Goal: Transaction & Acquisition: Purchase product/service

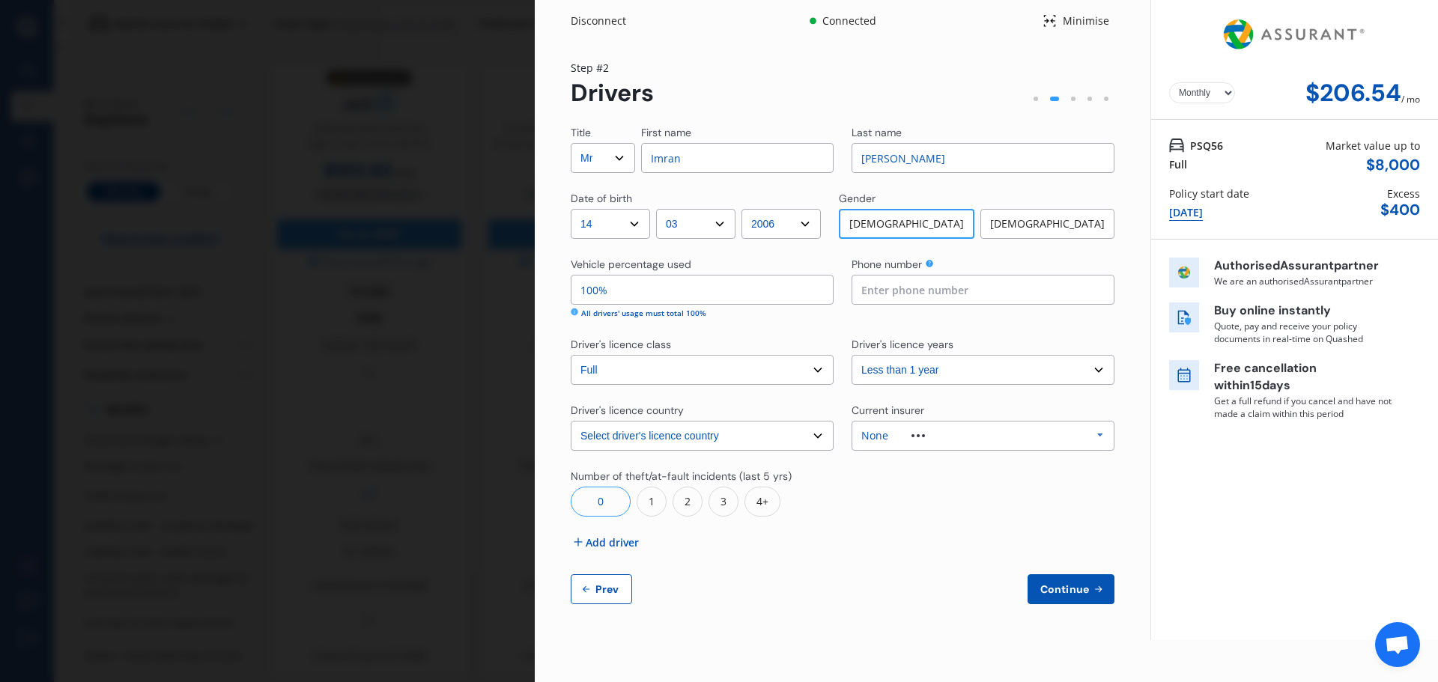
select select "Mr"
select select "14"
select select "03"
select select "2006"
select select "full"
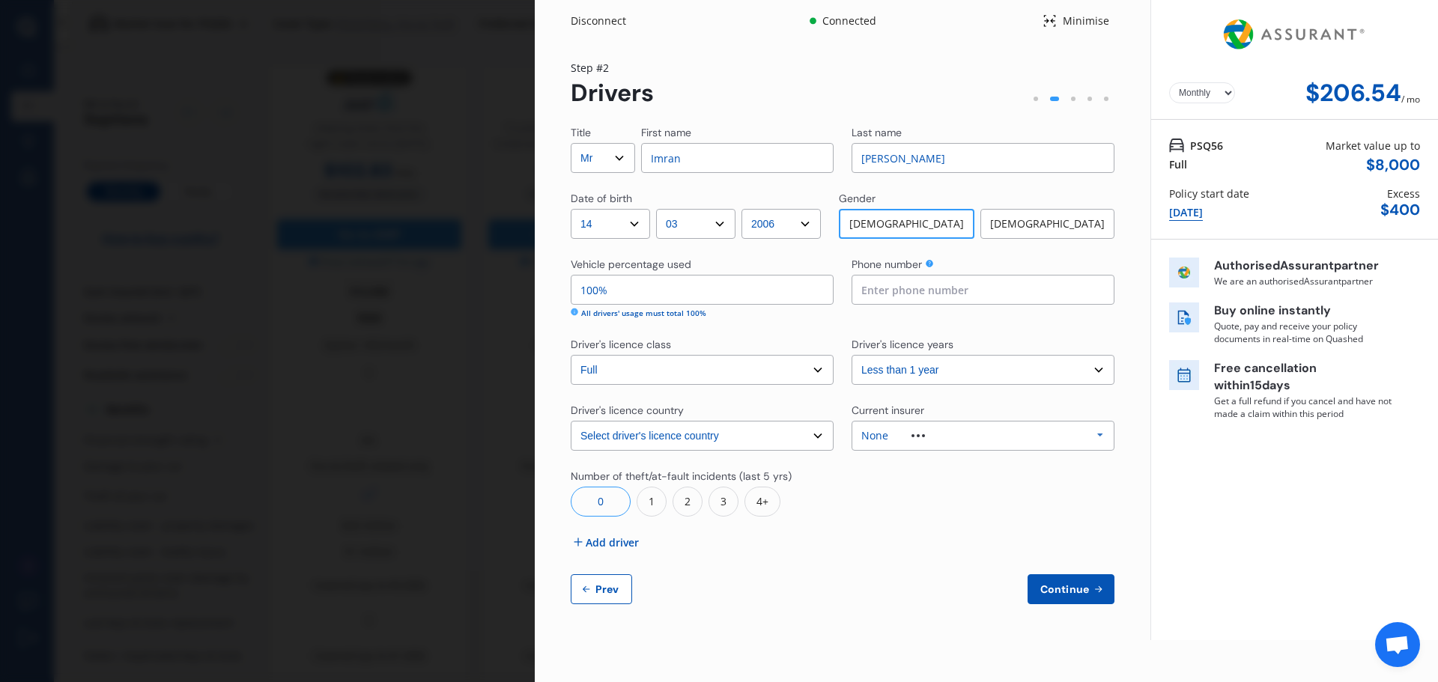
select select "less than 1 year"
select select "[GEOGRAPHIC_DATA]"
select select "Monthly"
click at [225, 150] on div "Disconnect Connected Minimise Yearly Monthly $206.54 / mo Step # 2 Drivers Titl…" at bounding box center [719, 341] width 1438 height 682
drag, startPoint x: 235, startPoint y: 148, endPoint x: 258, endPoint y: 140, distance: 24.6
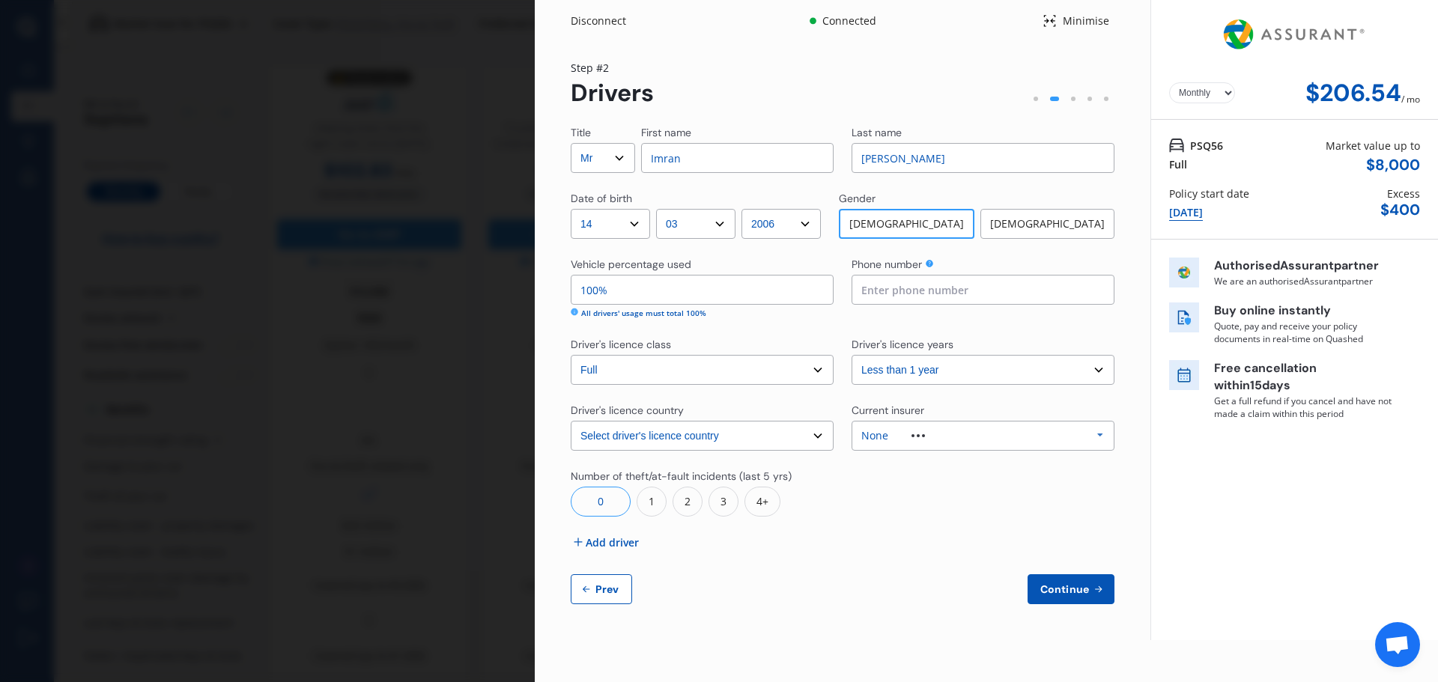
click at [250, 142] on div "Disconnect Connected Minimise Yearly Monthly $206.54 / mo Step # 2 Drivers Titl…" at bounding box center [719, 341] width 1438 height 682
drag, startPoint x: 581, startPoint y: 77, endPoint x: 790, endPoint y: 77, distance: 209.7
click at [637, 91] on div "Yearly Monthly $206.54 / mo Step # 2 Drivers Title Select Mr Mrs Miss Ms Dr Fir…" at bounding box center [843, 341] width 616 height 599
drag, startPoint x: 889, startPoint y: 85, endPoint x: 951, endPoint y: 91, distance: 62.5
click at [920, 90] on div "Step # 2 Drivers" at bounding box center [843, 83] width 544 height 47
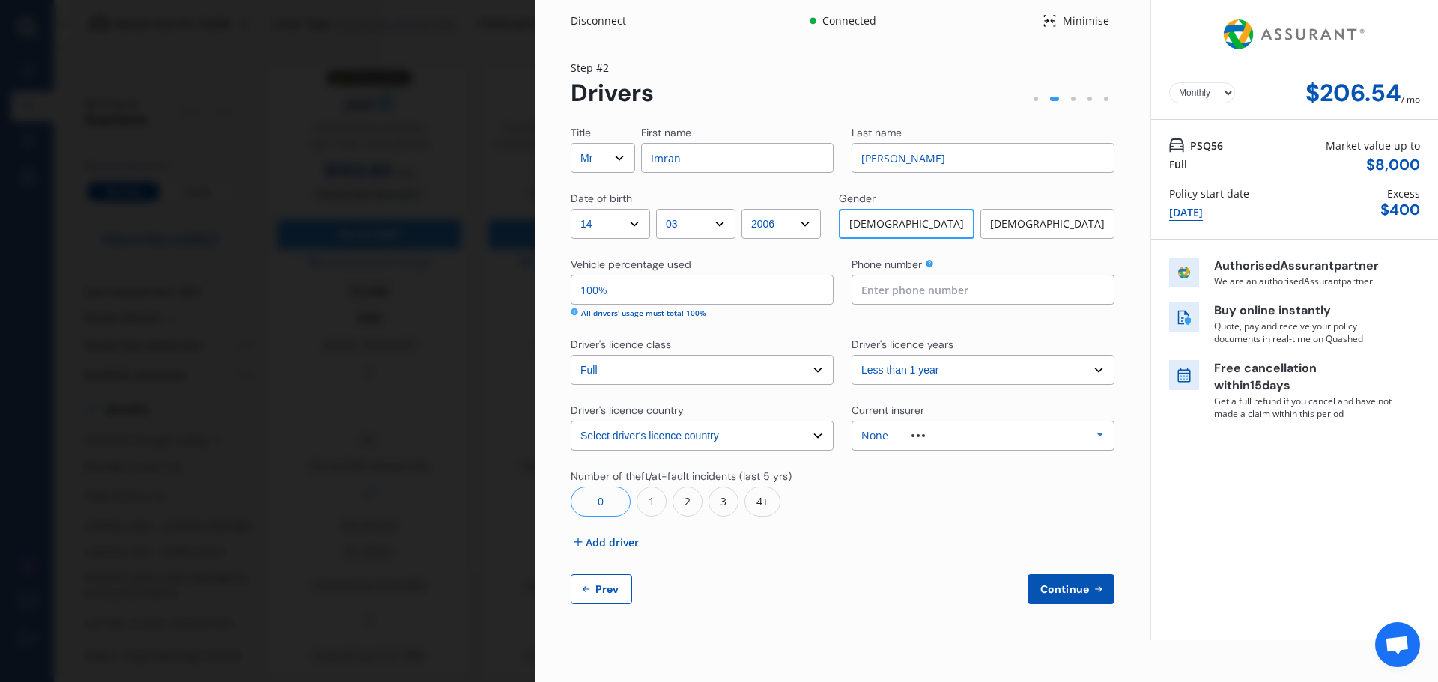
click at [1057, 19] on div "Minimise" at bounding box center [1086, 20] width 58 height 15
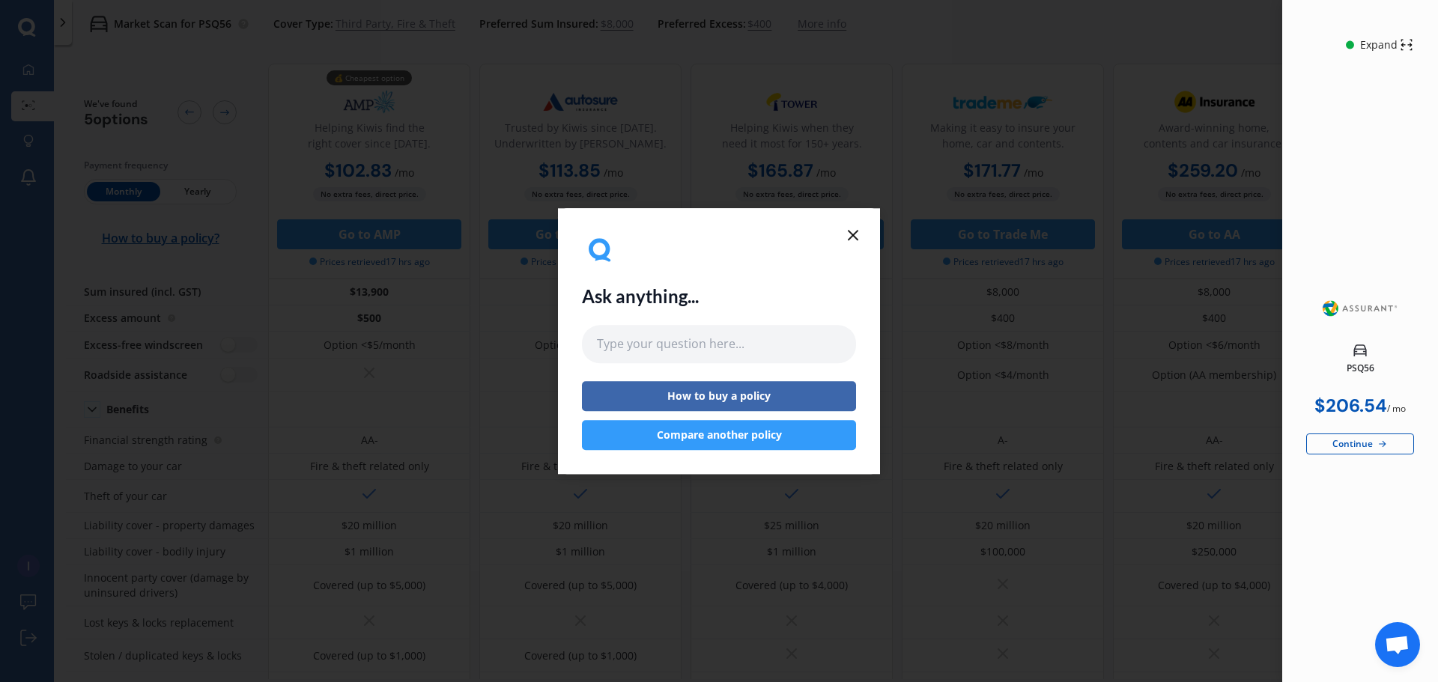
click at [852, 234] on line at bounding box center [853, 235] width 9 height 9
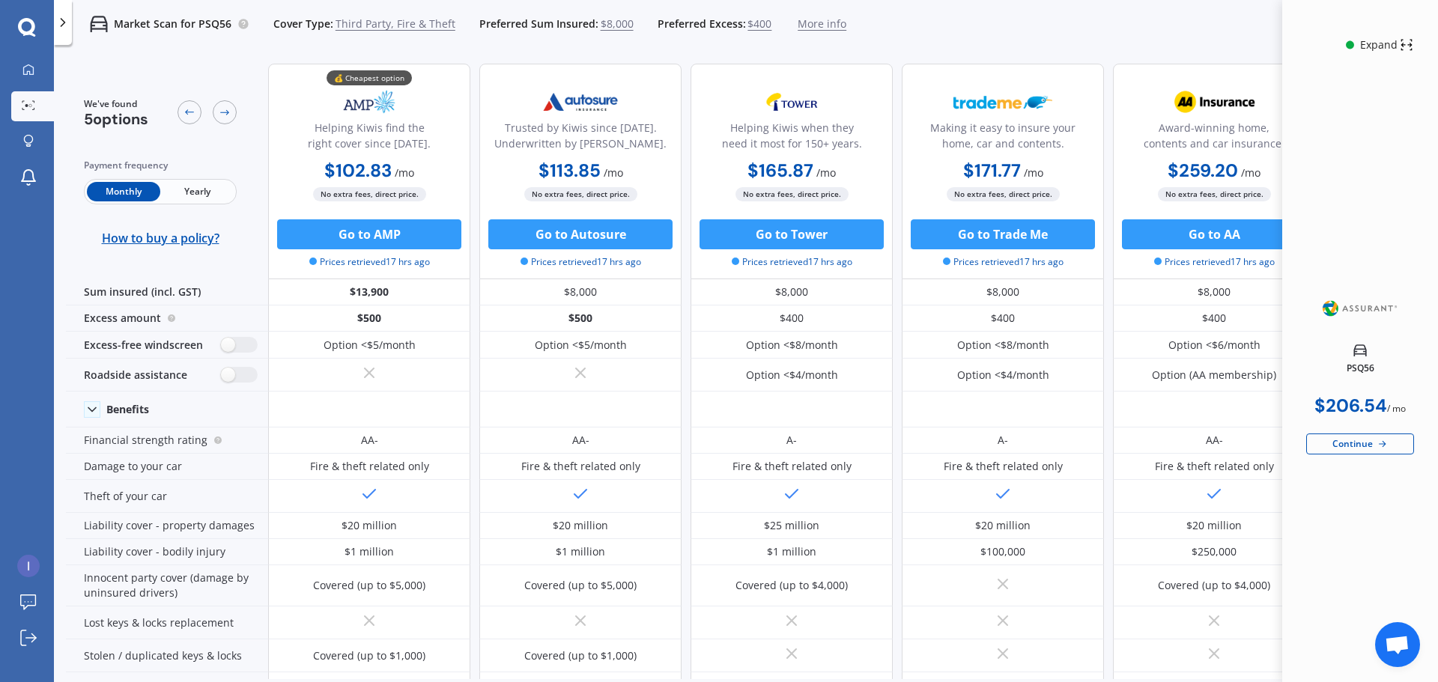
drag, startPoint x: 1229, startPoint y: 20, endPoint x: 1253, endPoint y: 22, distance: 24.0
click at [1241, 23] on div "Market Scan for PSQ56 Cover Type: Third Party, Fire & Theft Preferred Sum Insur…" at bounding box center [746, 24] width 1384 height 48
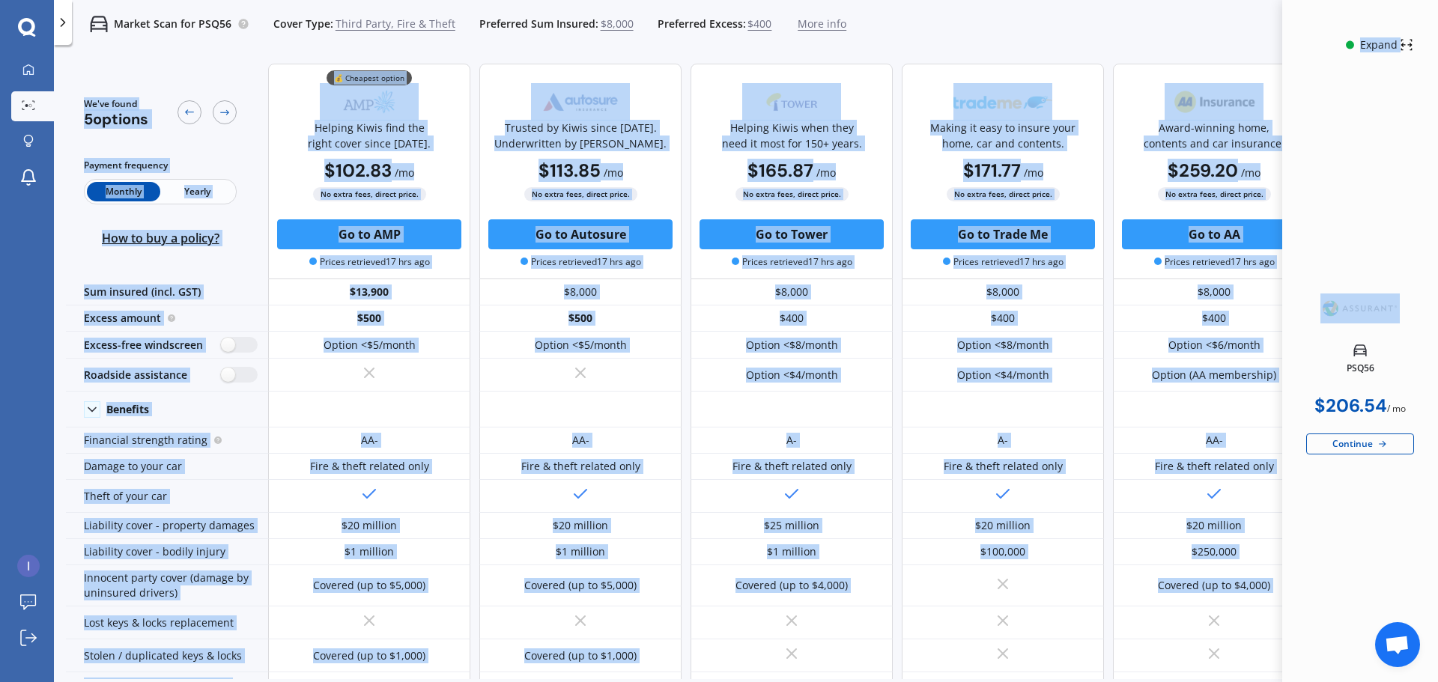
drag, startPoint x: 1401, startPoint y: 46, endPoint x: 858, endPoint y: 36, distance: 542.4
click at [858, 36] on body "We are experiencing high volume of Market Scans . Just a heads up we will have …" at bounding box center [719, 341] width 1438 height 682
click at [873, 31] on div "Market Scan for PSQ56 Cover Type: Third Party, Fire & Theft Preferred Sum Insur…" at bounding box center [746, 24] width 1384 height 48
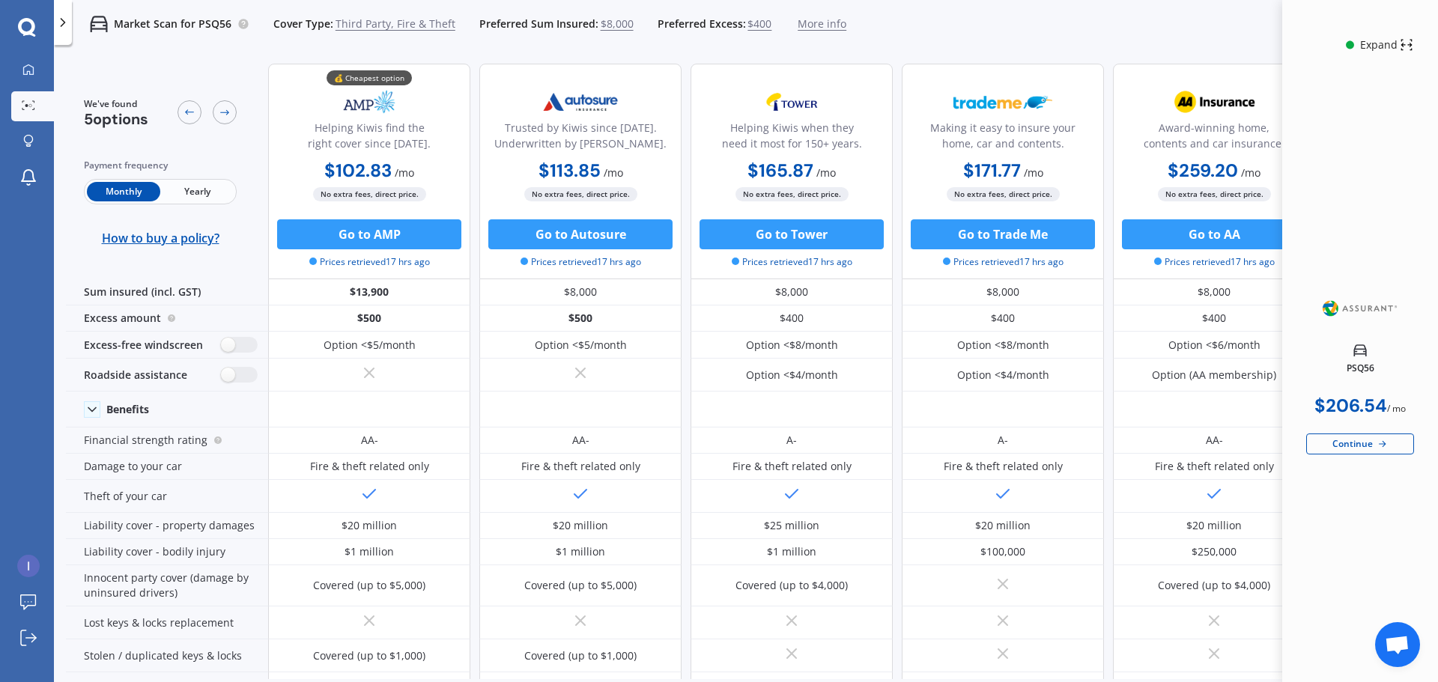
drag, startPoint x: 873, startPoint y: 31, endPoint x: 369, endPoint y: 22, distance: 503.5
click at [369, 22] on span "Third Party, Fire & Theft" at bounding box center [396, 23] width 120 height 15
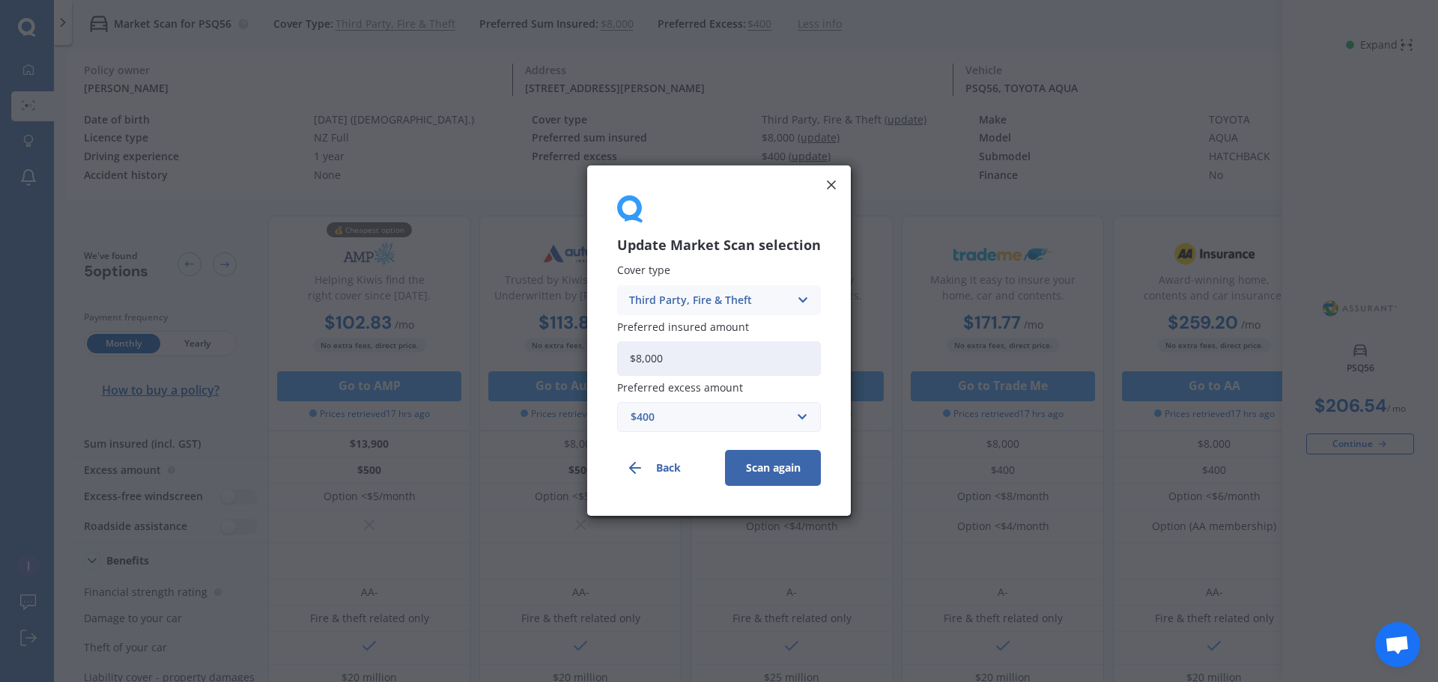
click at [825, 190] on icon at bounding box center [831, 185] width 15 height 15
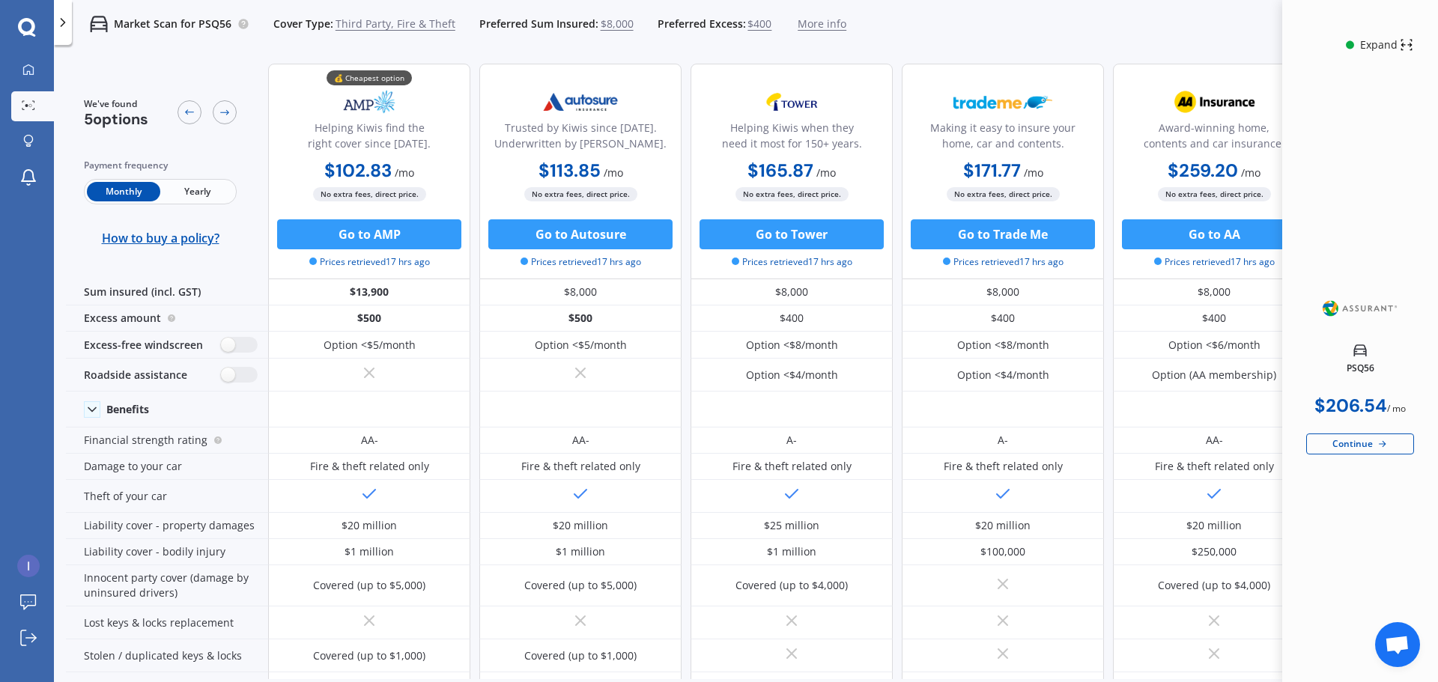
click at [57, 22] on icon at bounding box center [62, 22] width 15 height 15
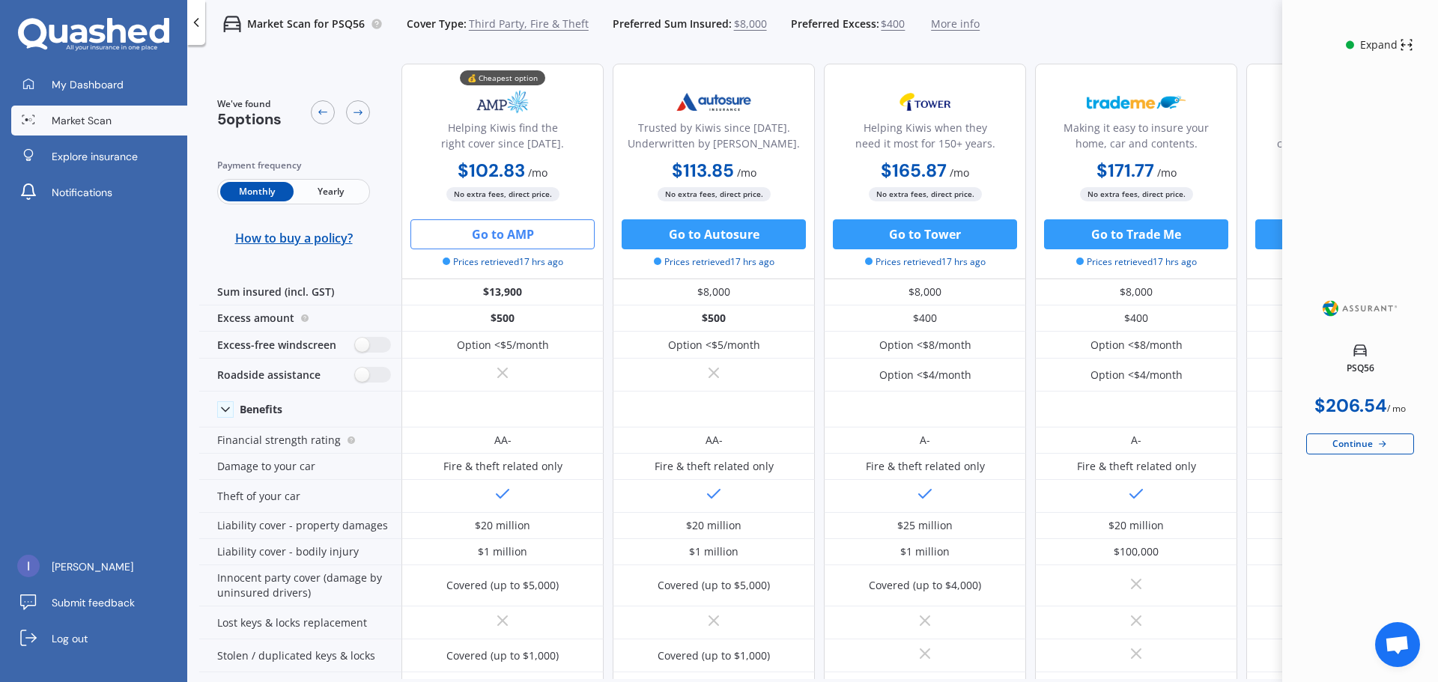
click at [517, 240] on button "Go to AMP" at bounding box center [502, 234] width 184 height 30
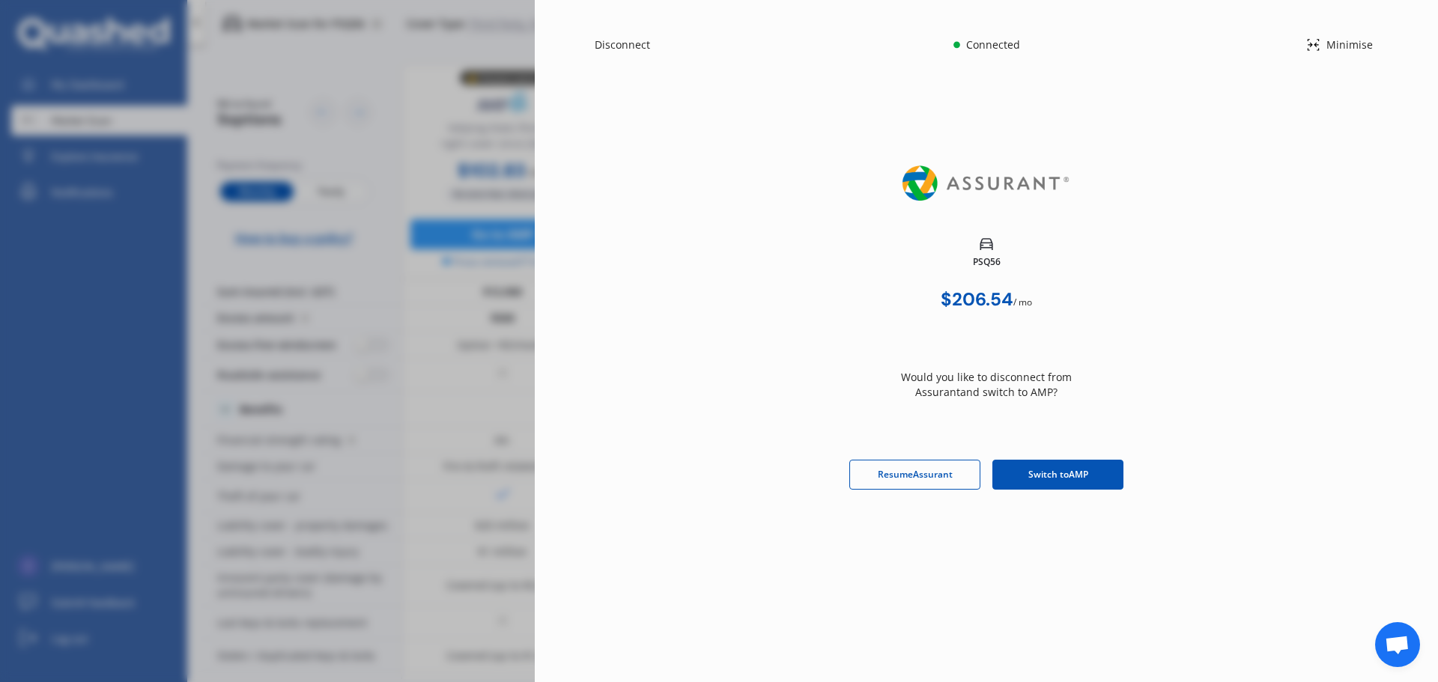
click at [1023, 480] on div "Switch to AMP" at bounding box center [1058, 475] width 131 height 30
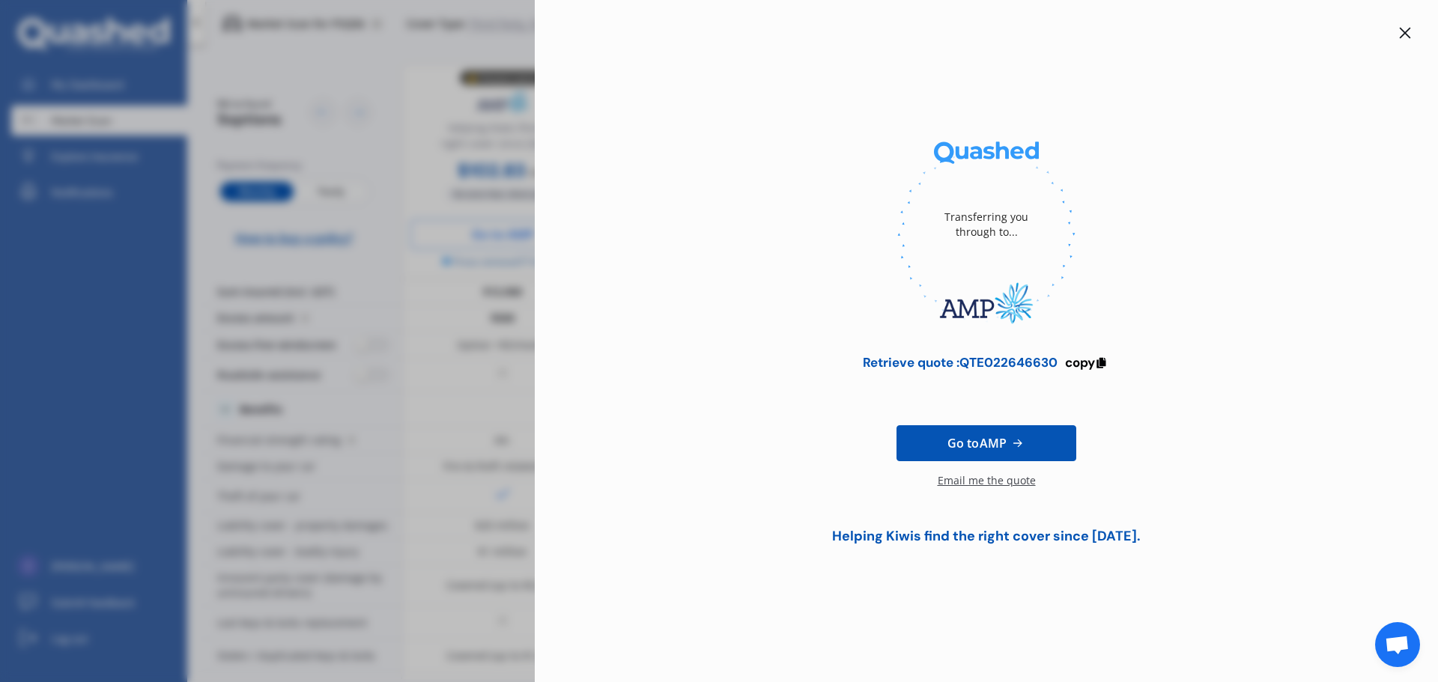
click at [1402, 34] on icon at bounding box center [1405, 33] width 12 height 12
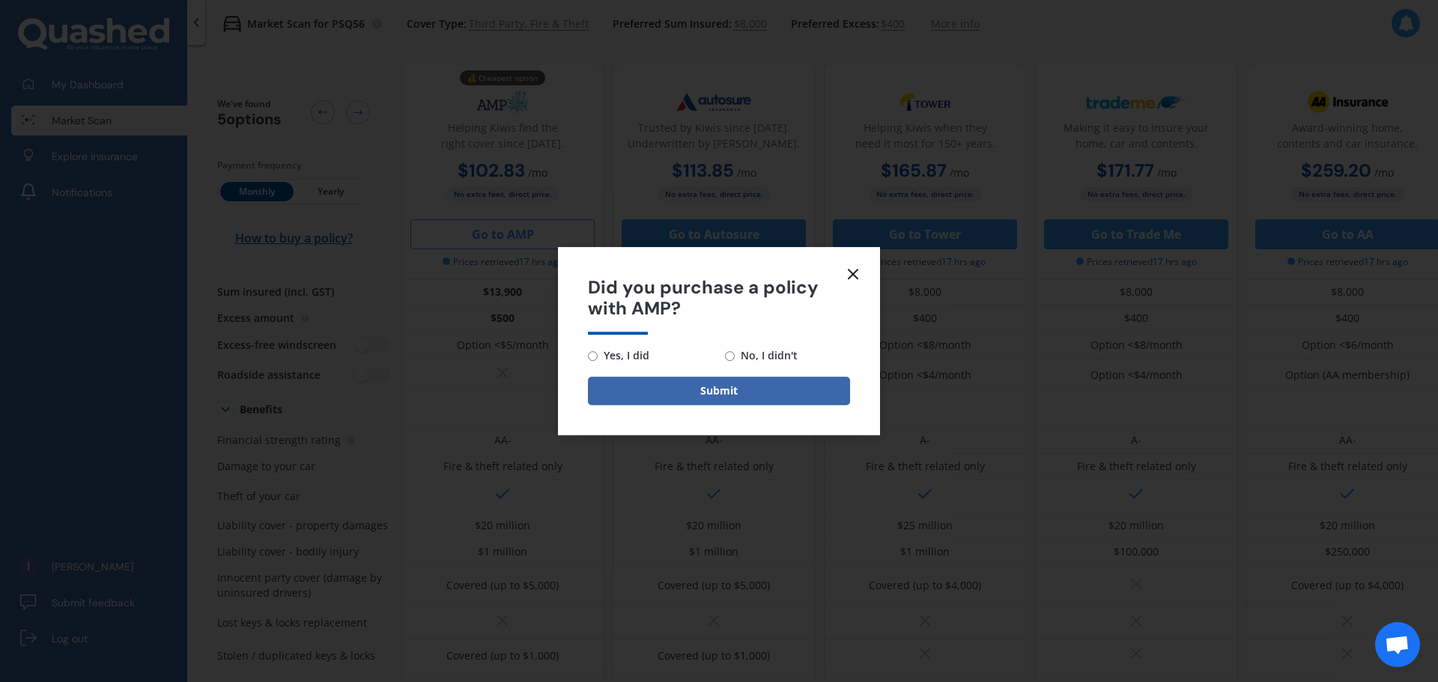
click at [763, 360] on span "No, I didn't" at bounding box center [766, 356] width 63 height 18
click at [735, 360] on input "No, I didn't" at bounding box center [730, 356] width 10 height 10
radio input "true"
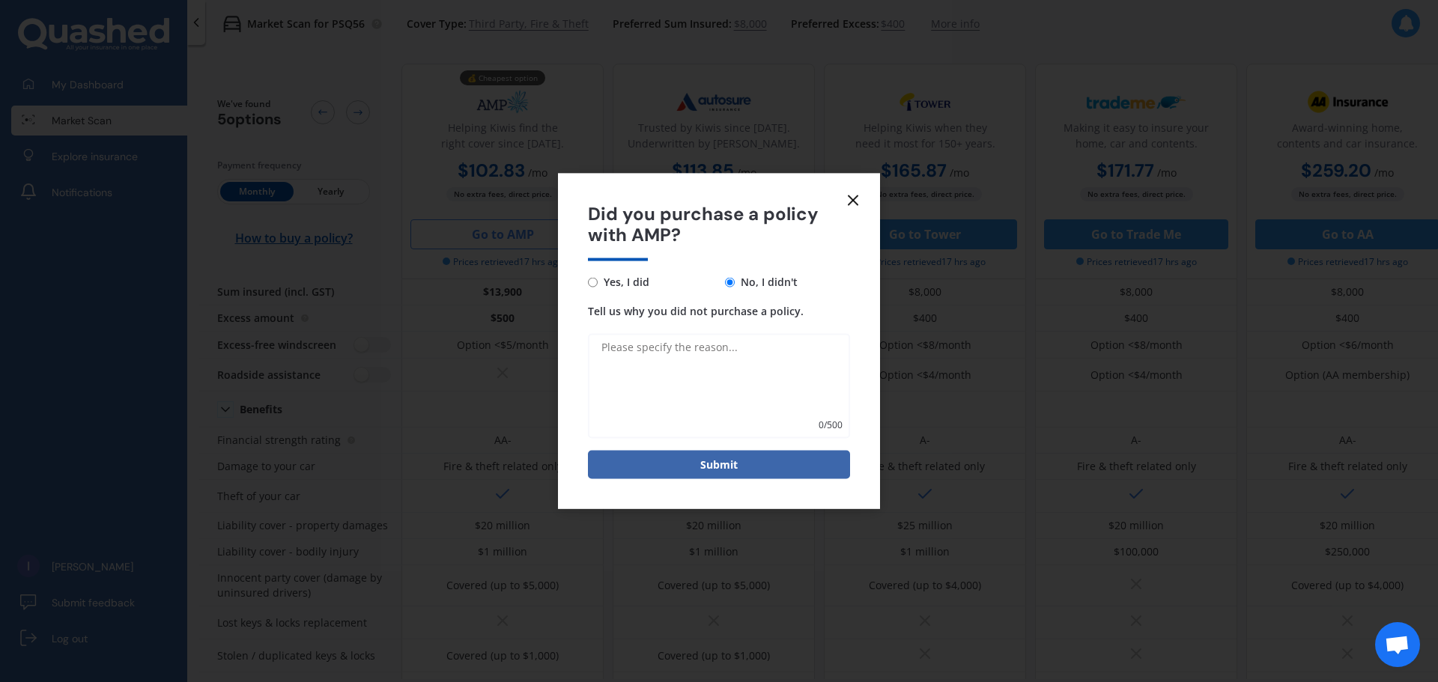
click at [713, 447] on form "Did you purchase a policy with AMP? Yes, I did No, I didn't Tell us why you did…" at bounding box center [719, 341] width 322 height 336
click at [711, 466] on button "Submit" at bounding box center [719, 465] width 262 height 28
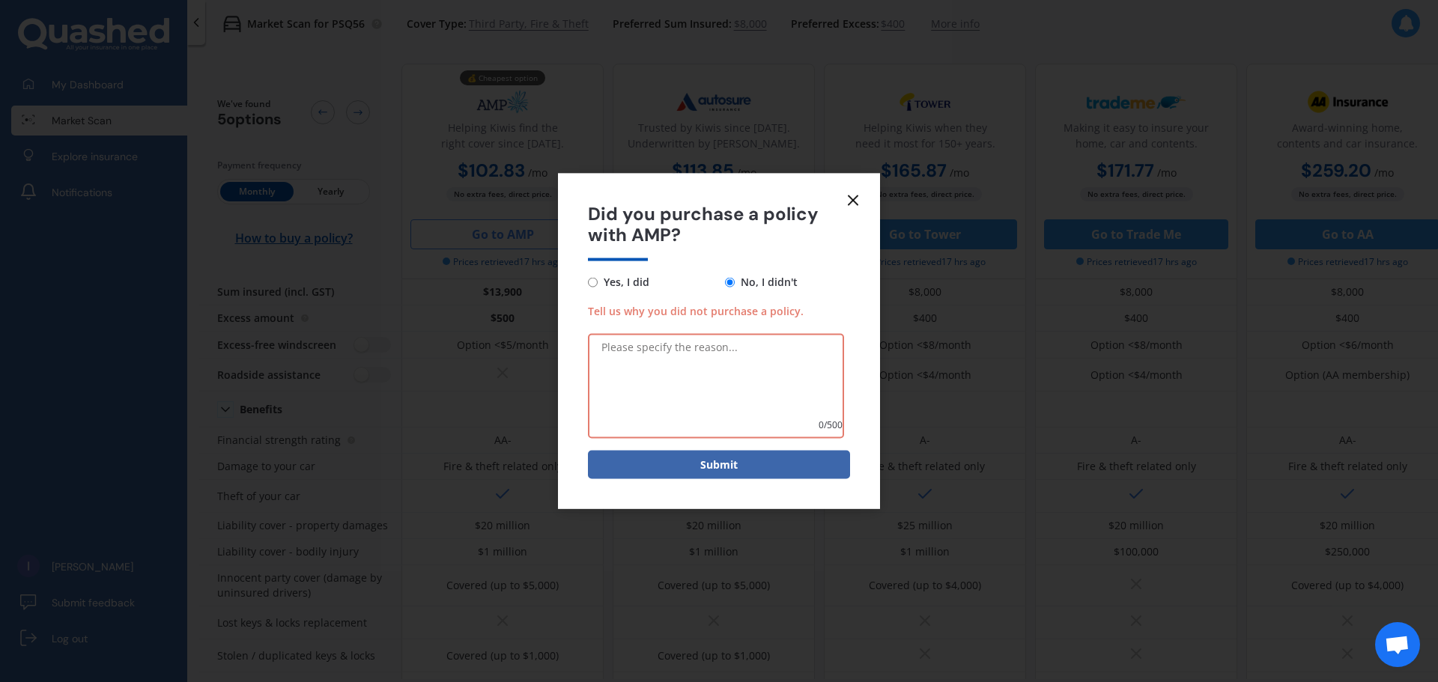
click at [846, 199] on icon at bounding box center [853, 200] width 18 height 18
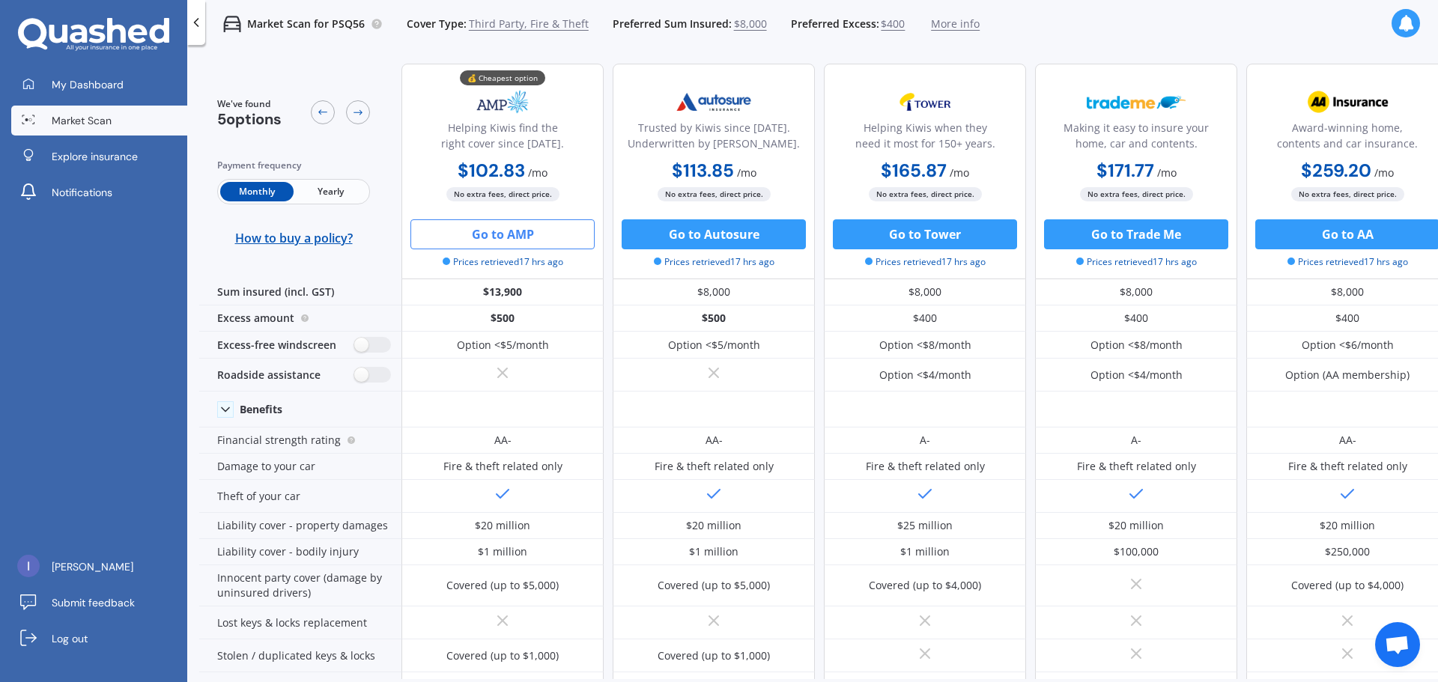
click at [936, 22] on span "More info" at bounding box center [955, 23] width 49 height 15
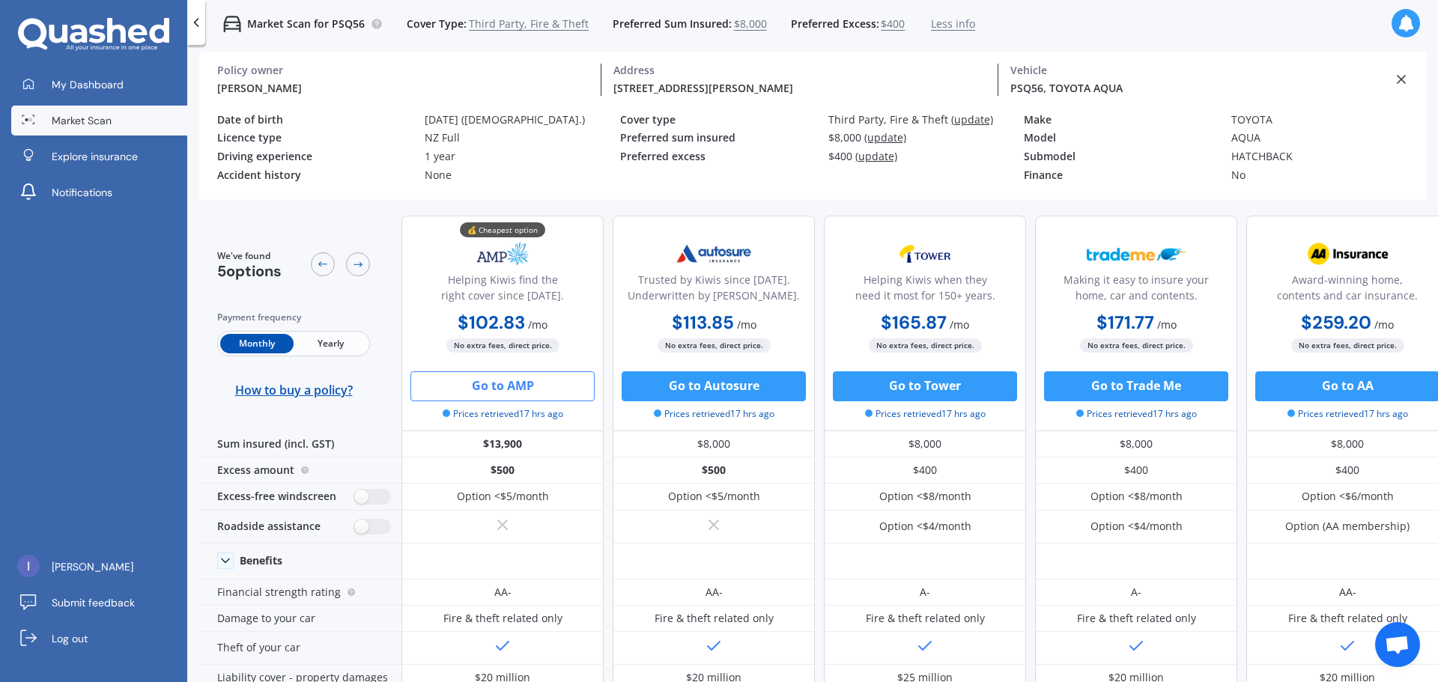
click at [1390, 76] on div "PSQ56, TOYOTA AQUA Vehicle" at bounding box center [1197, 80] width 396 height 32
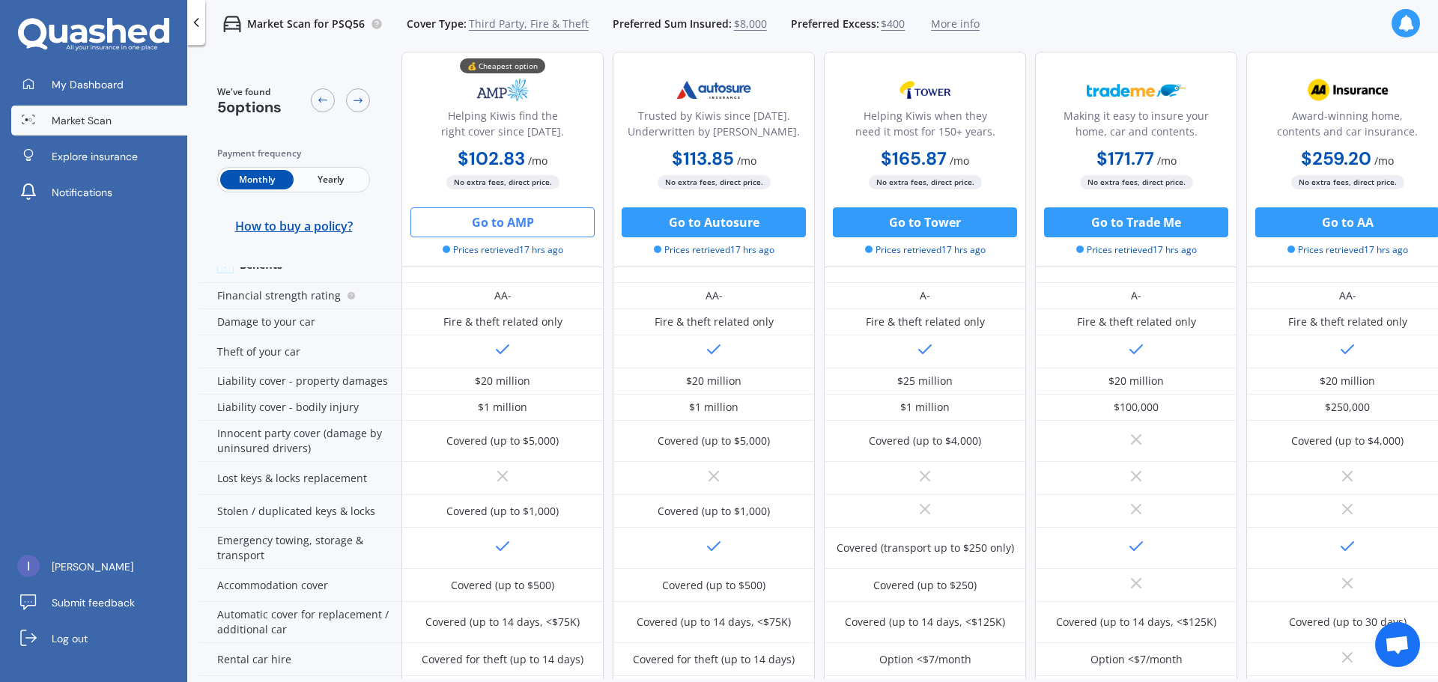
scroll to position [175, 0]
